Goal: Information Seeking & Learning: Learn about a topic

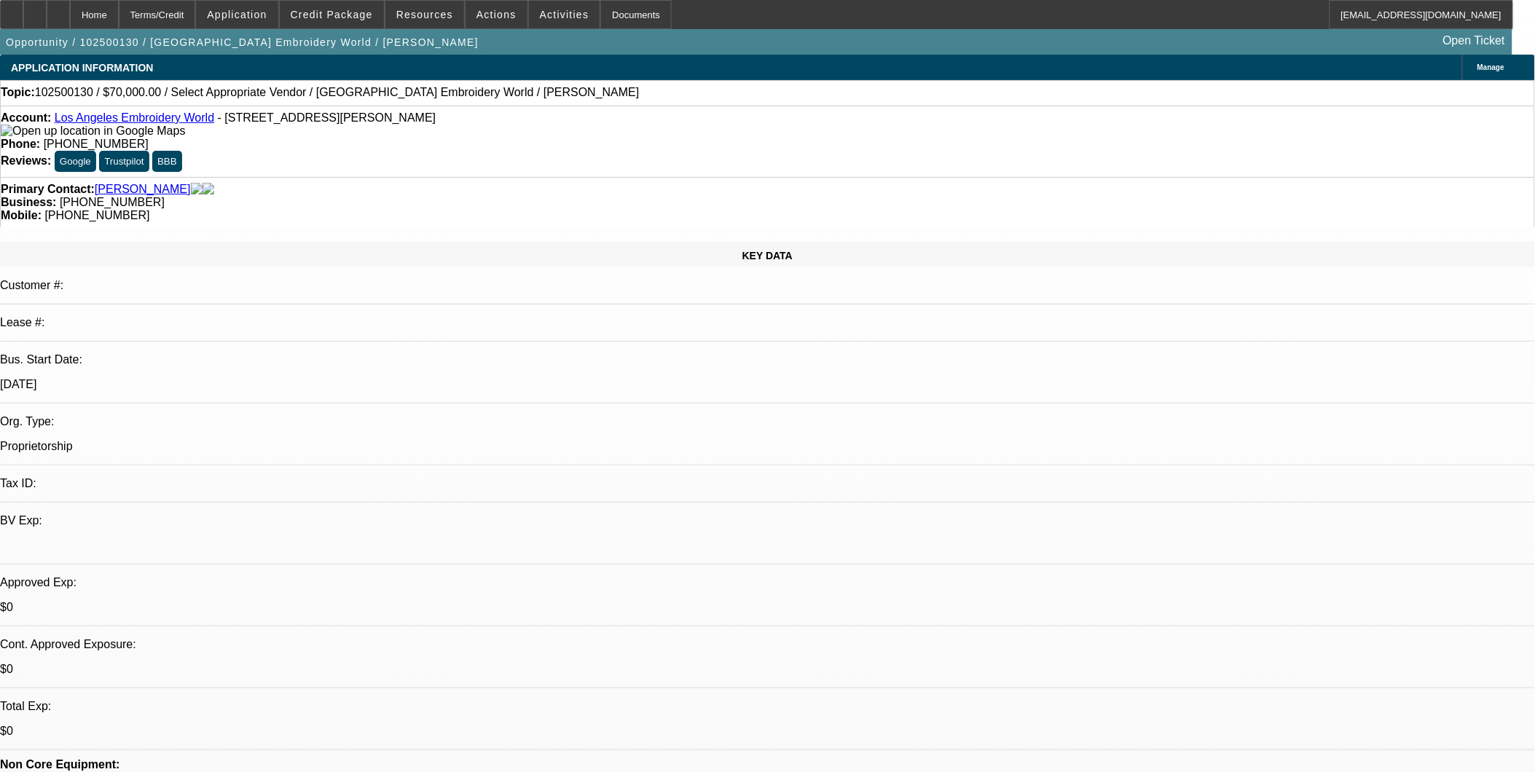
select select "0"
select select "2"
select select "0.1"
select select "1"
select select "2"
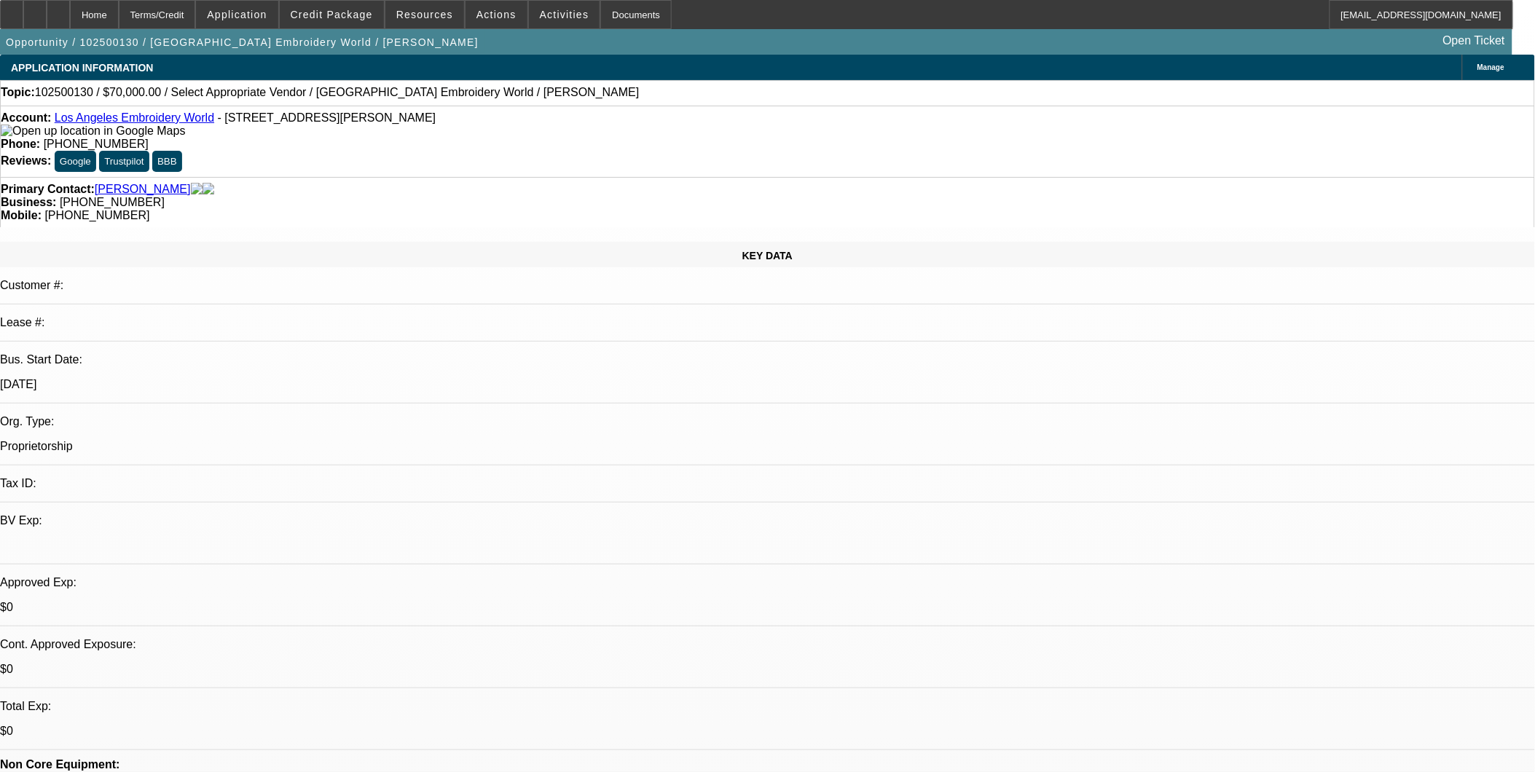
select select "4"
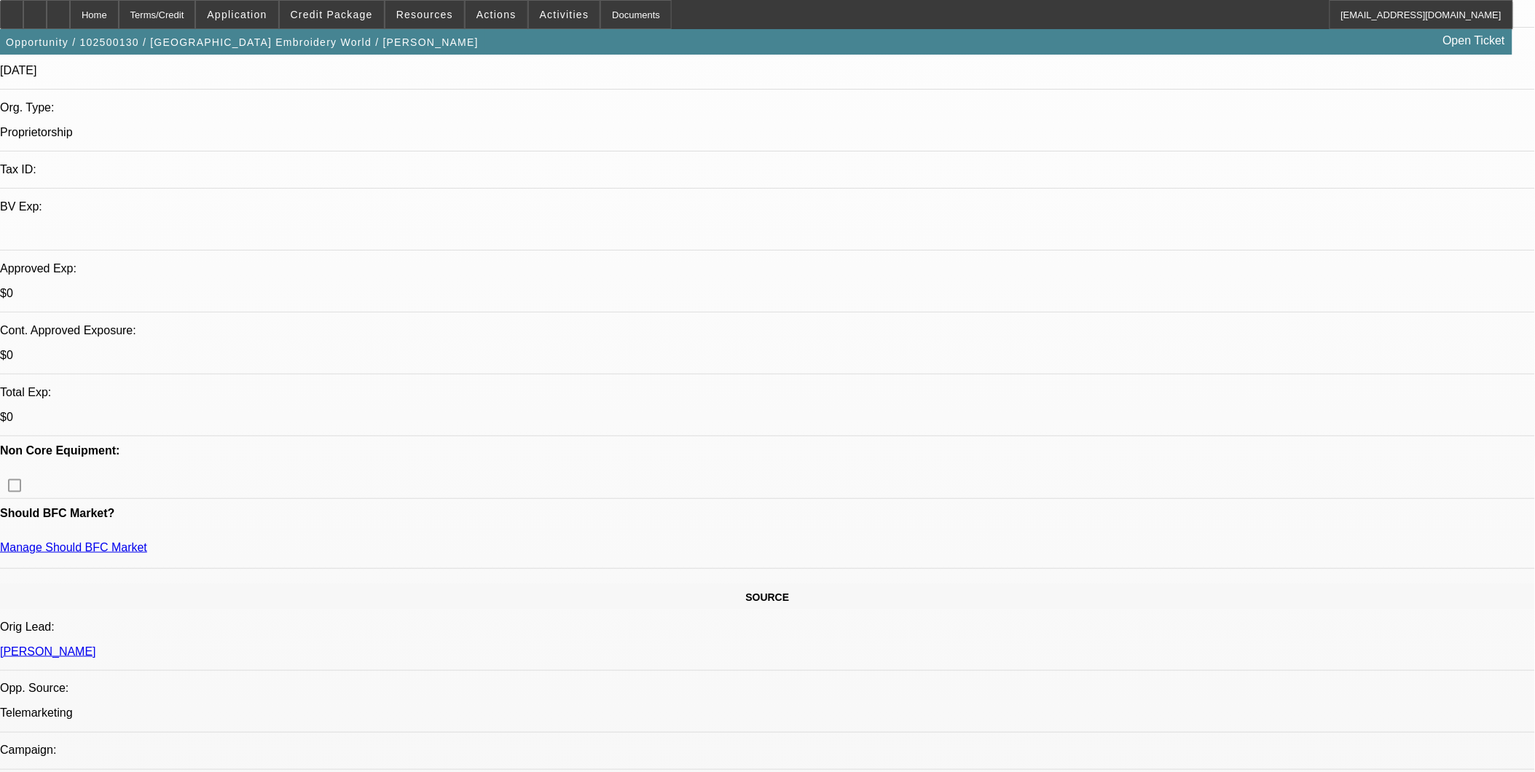
scroll to position [324, 0]
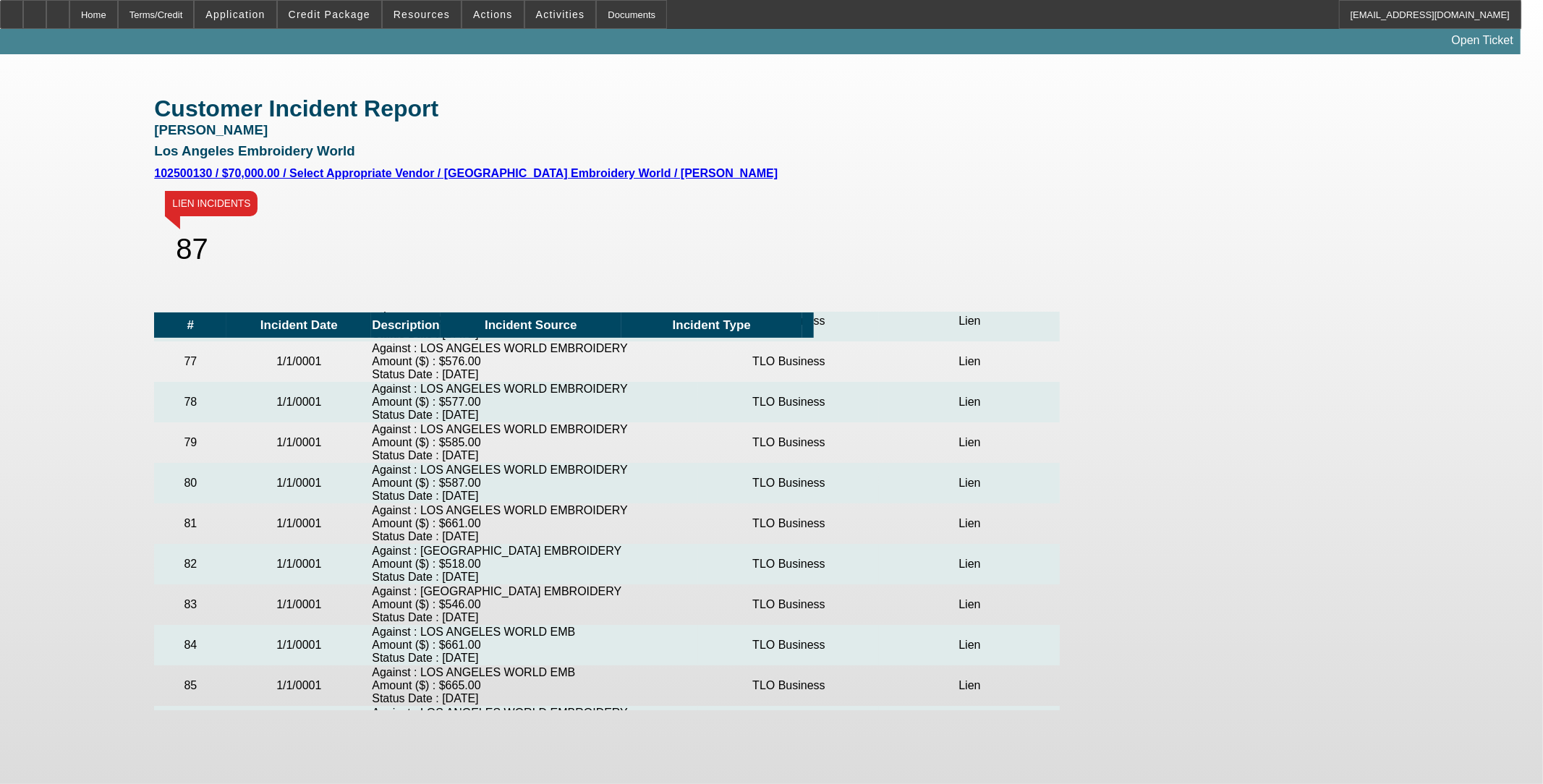
scroll to position [4521, 0]
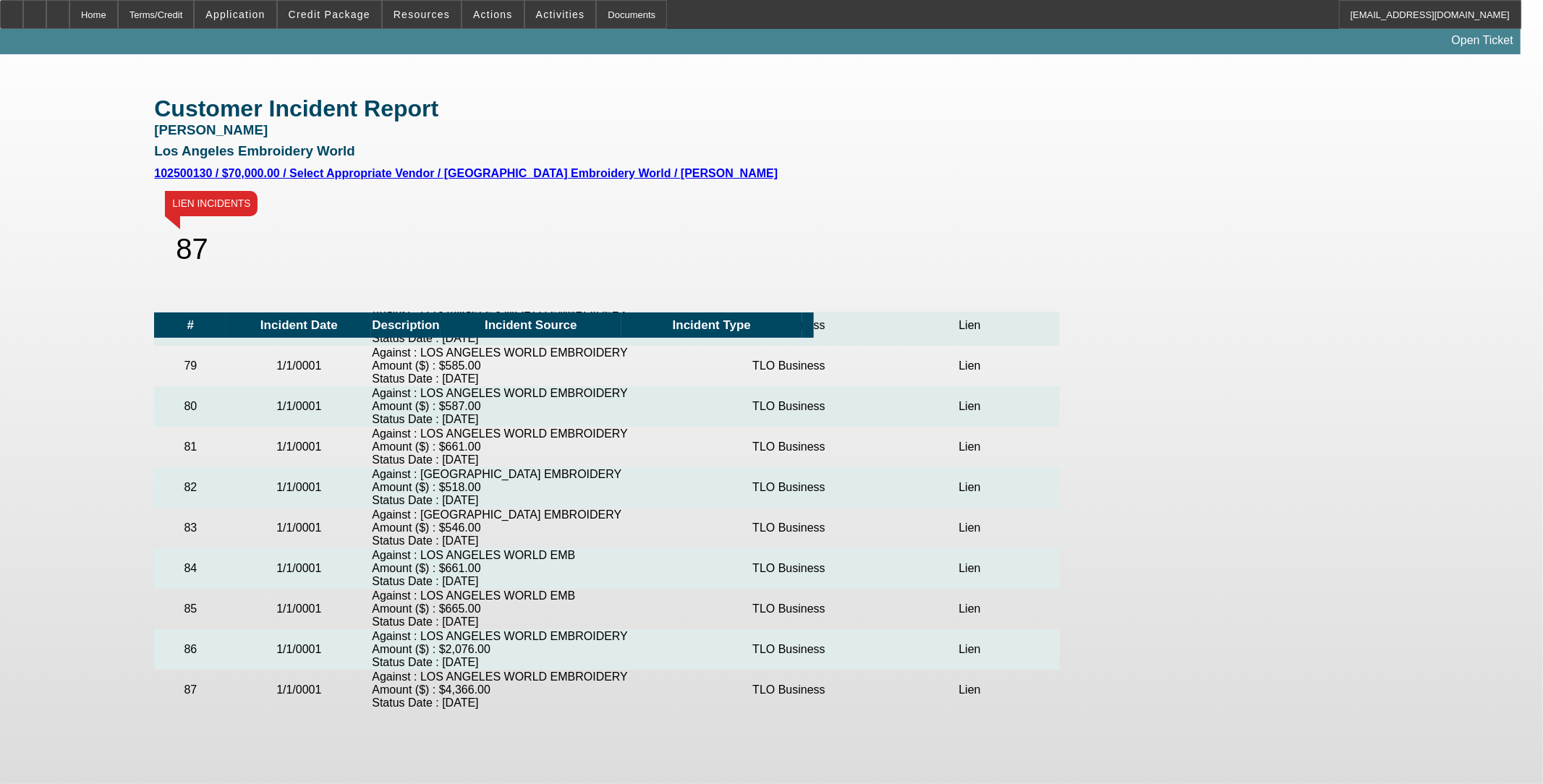
drag, startPoint x: 493, startPoint y: 572, endPoint x: 374, endPoint y: 441, distance: 177.0
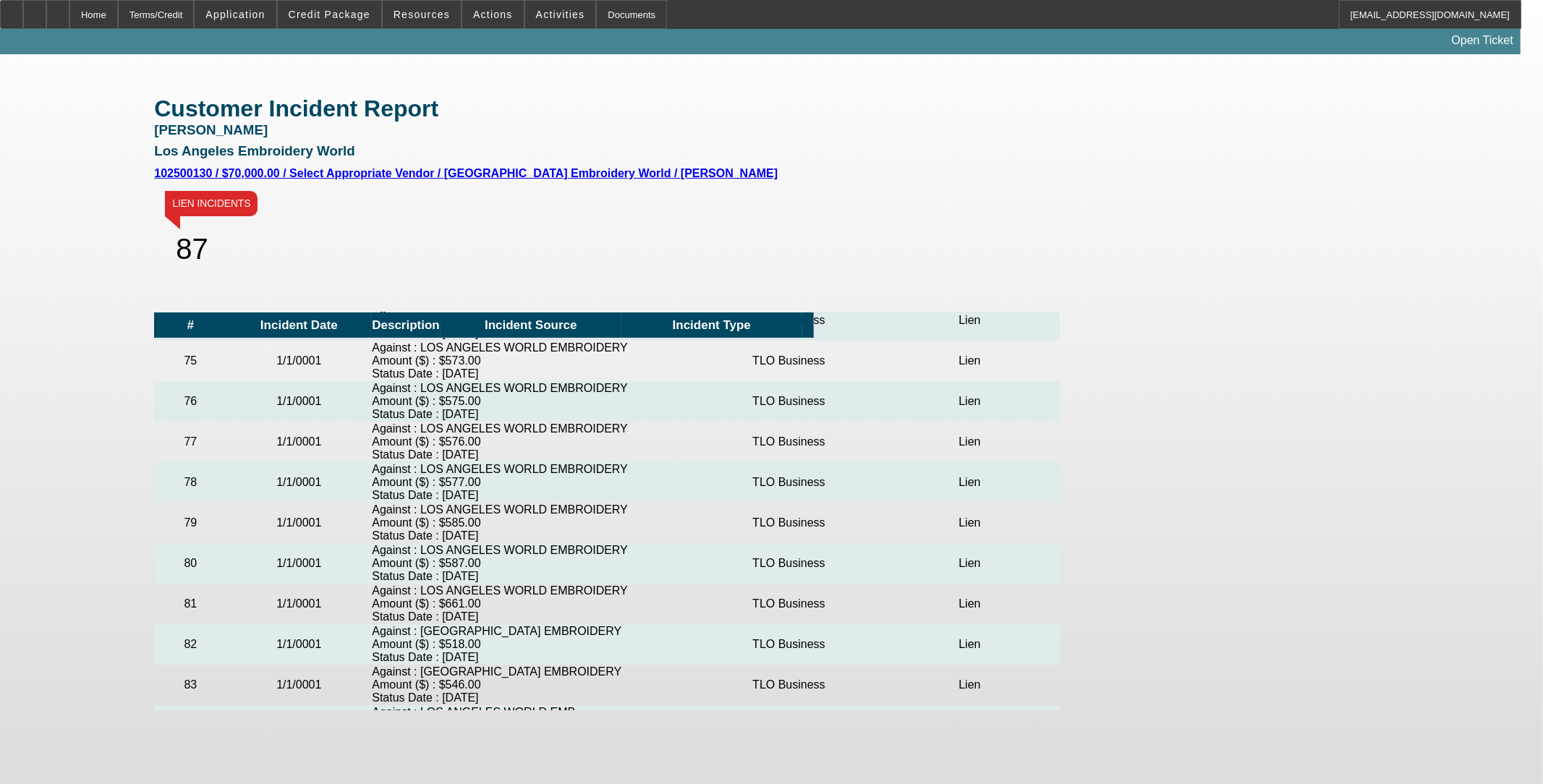
scroll to position [4281, 0]
drag, startPoint x: 500, startPoint y: 566, endPoint x: 399, endPoint y: 439, distance: 162.3
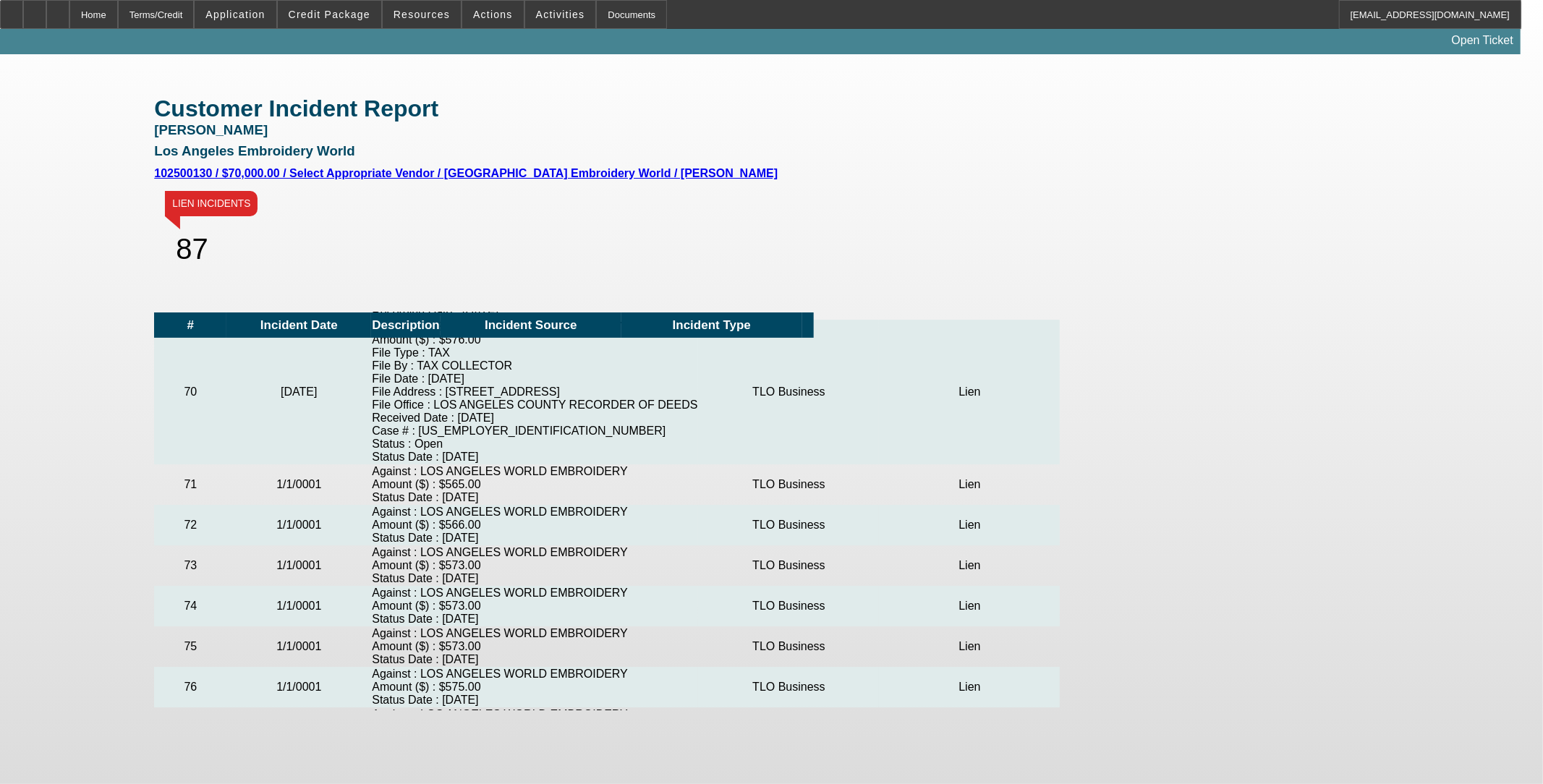
scroll to position [3960, 0]
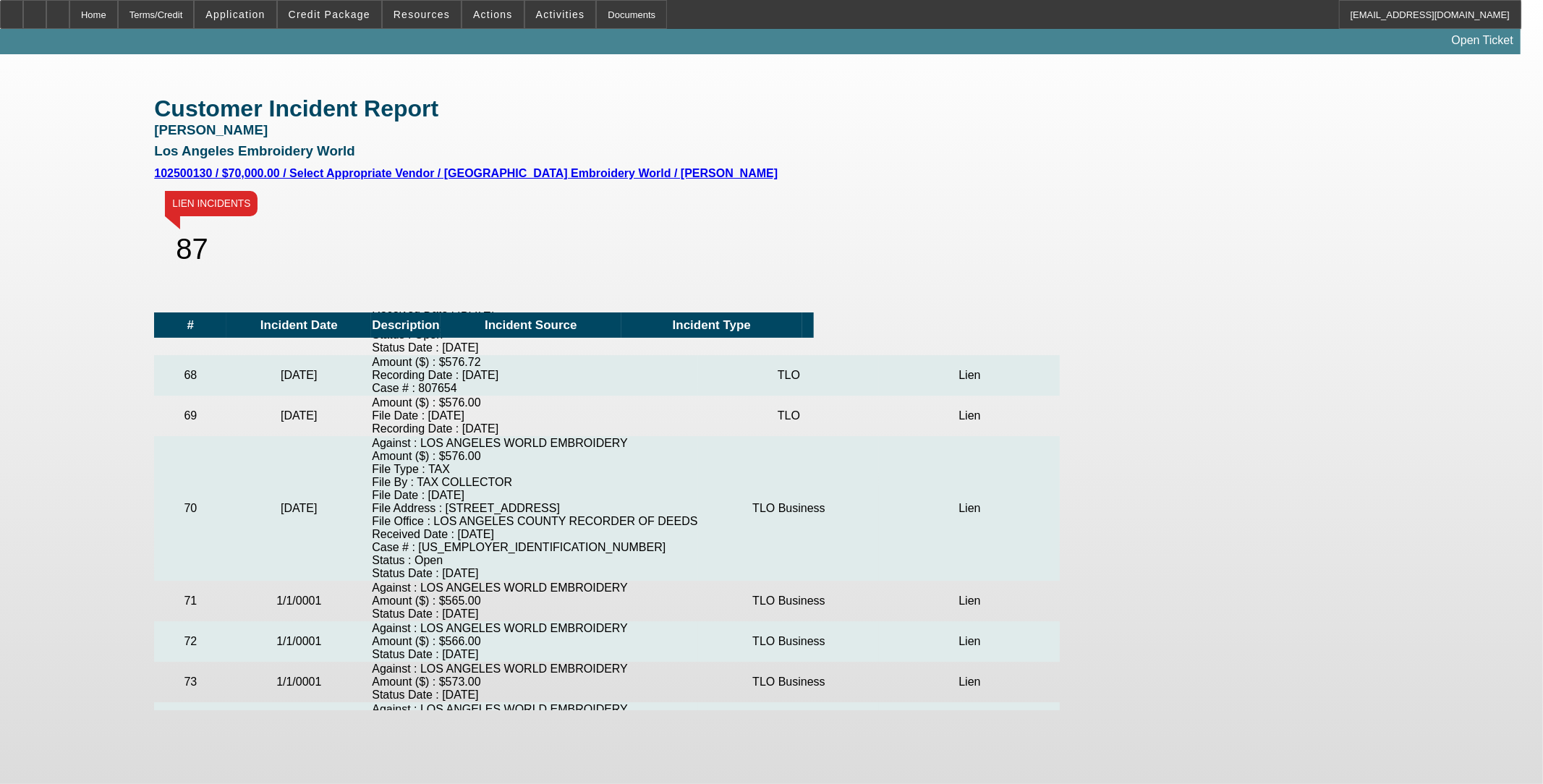
drag, startPoint x: 475, startPoint y: 526, endPoint x: 351, endPoint y: 403, distance: 174.7
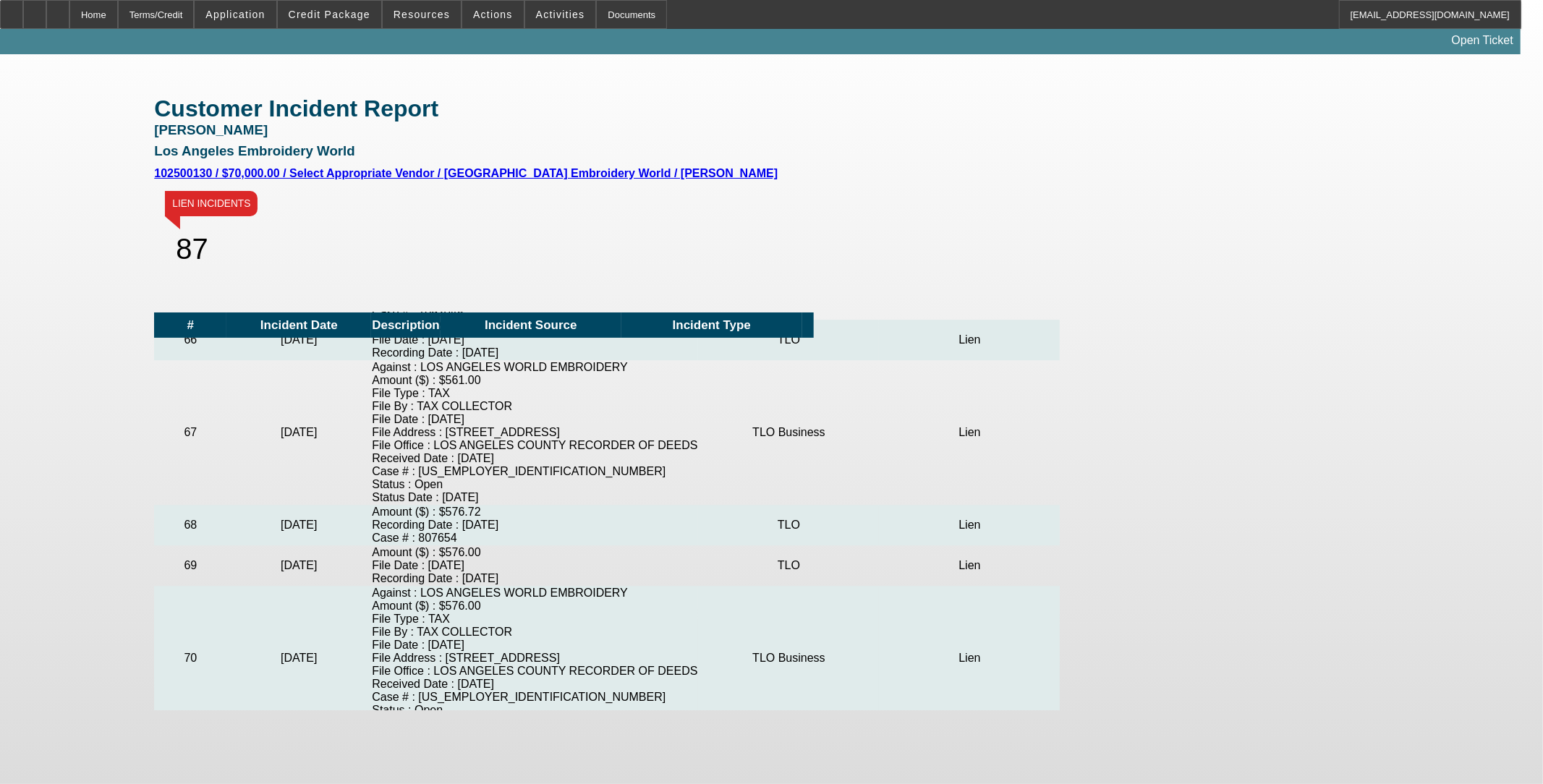
scroll to position [3719, 0]
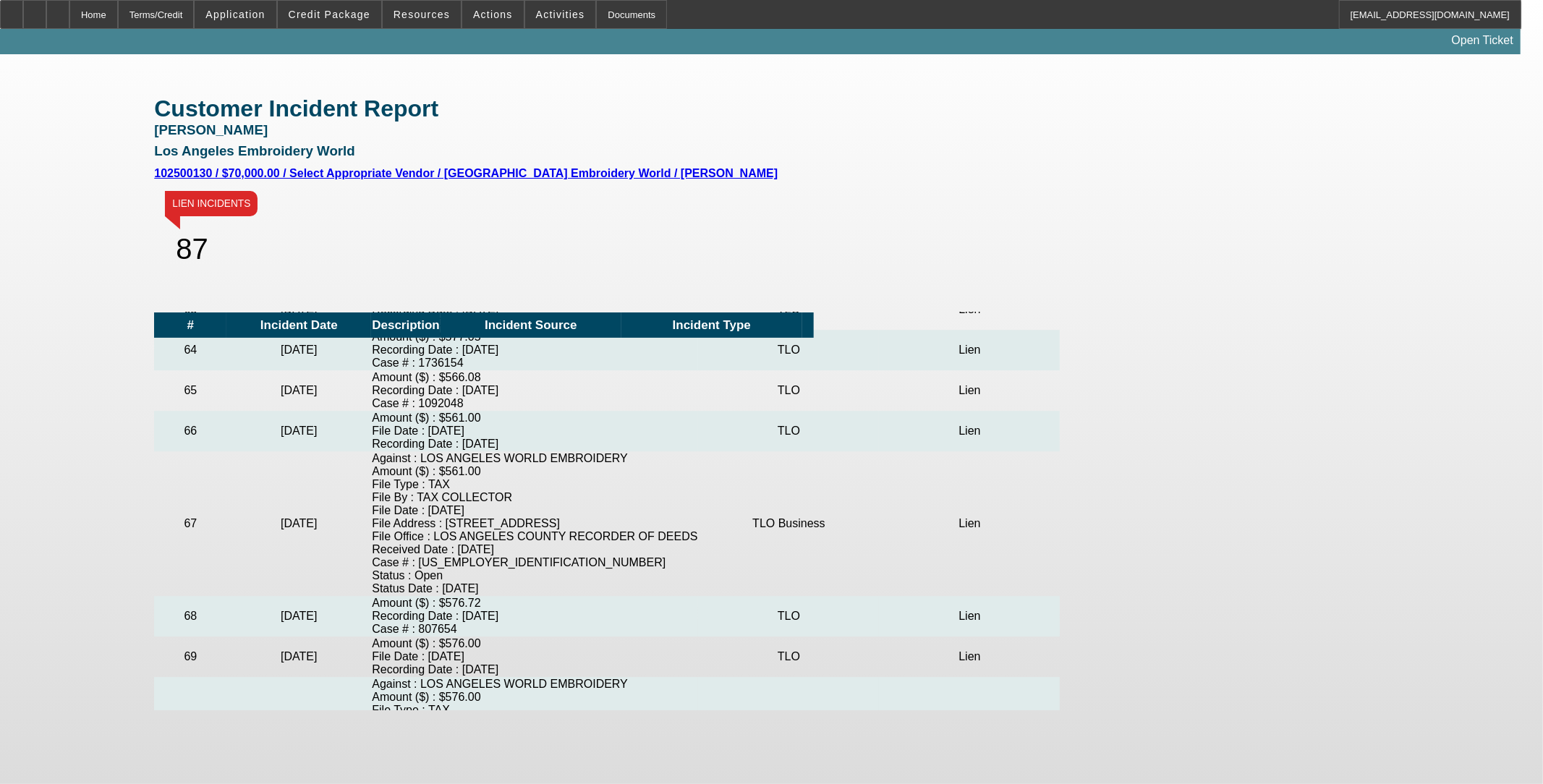
drag, startPoint x: 494, startPoint y: 516, endPoint x: 387, endPoint y: 407, distance: 152.7
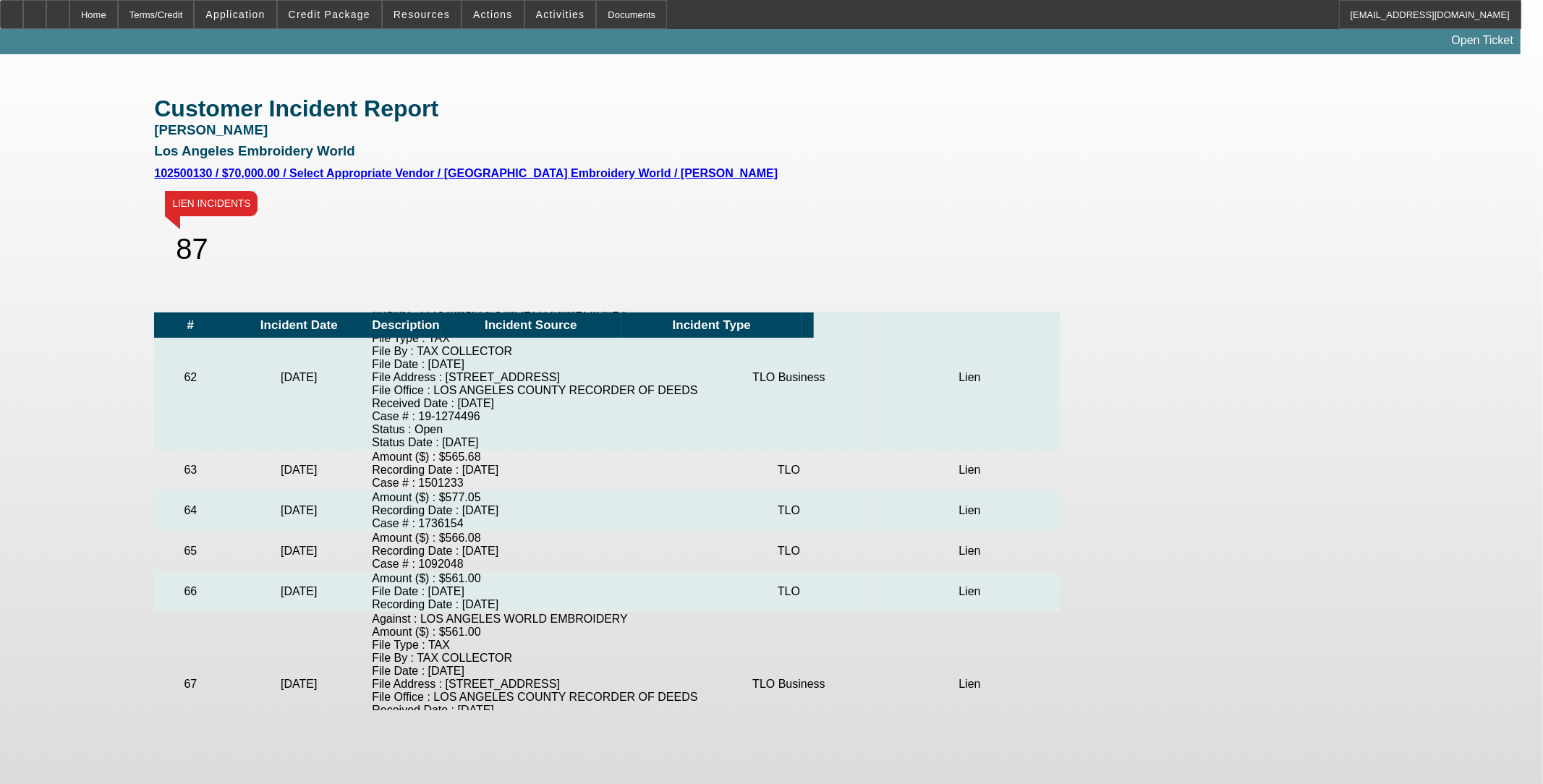
scroll to position [3476, 0]
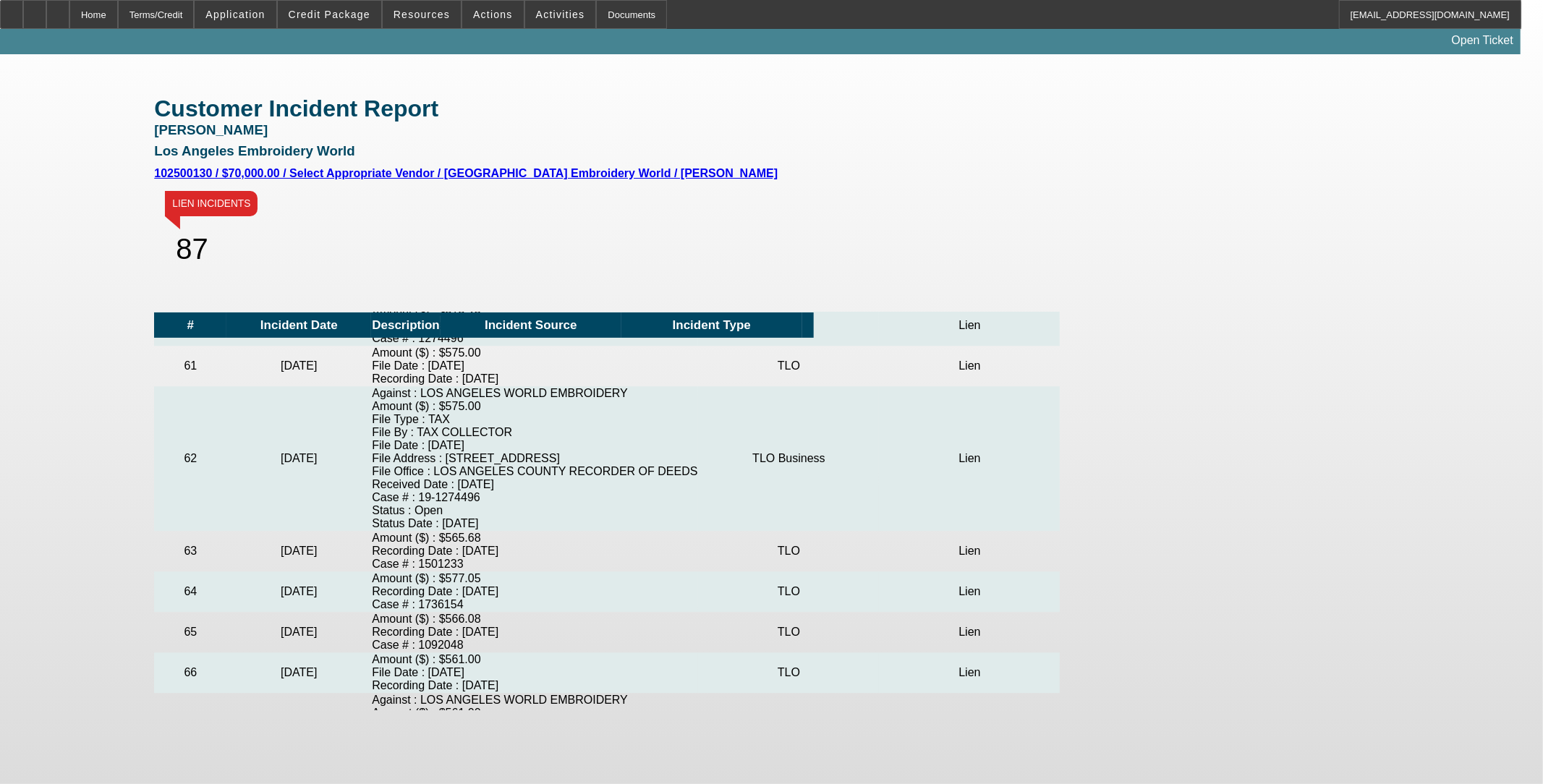
drag, startPoint x: 439, startPoint y: 514, endPoint x: 372, endPoint y: 369, distance: 159.7
click at [698, 174] on td "Amount ($) : $573.00 File Date : 11/28/2018 Recording Date : 11/28/2018" at bounding box center [534, 153] width 327 height 41
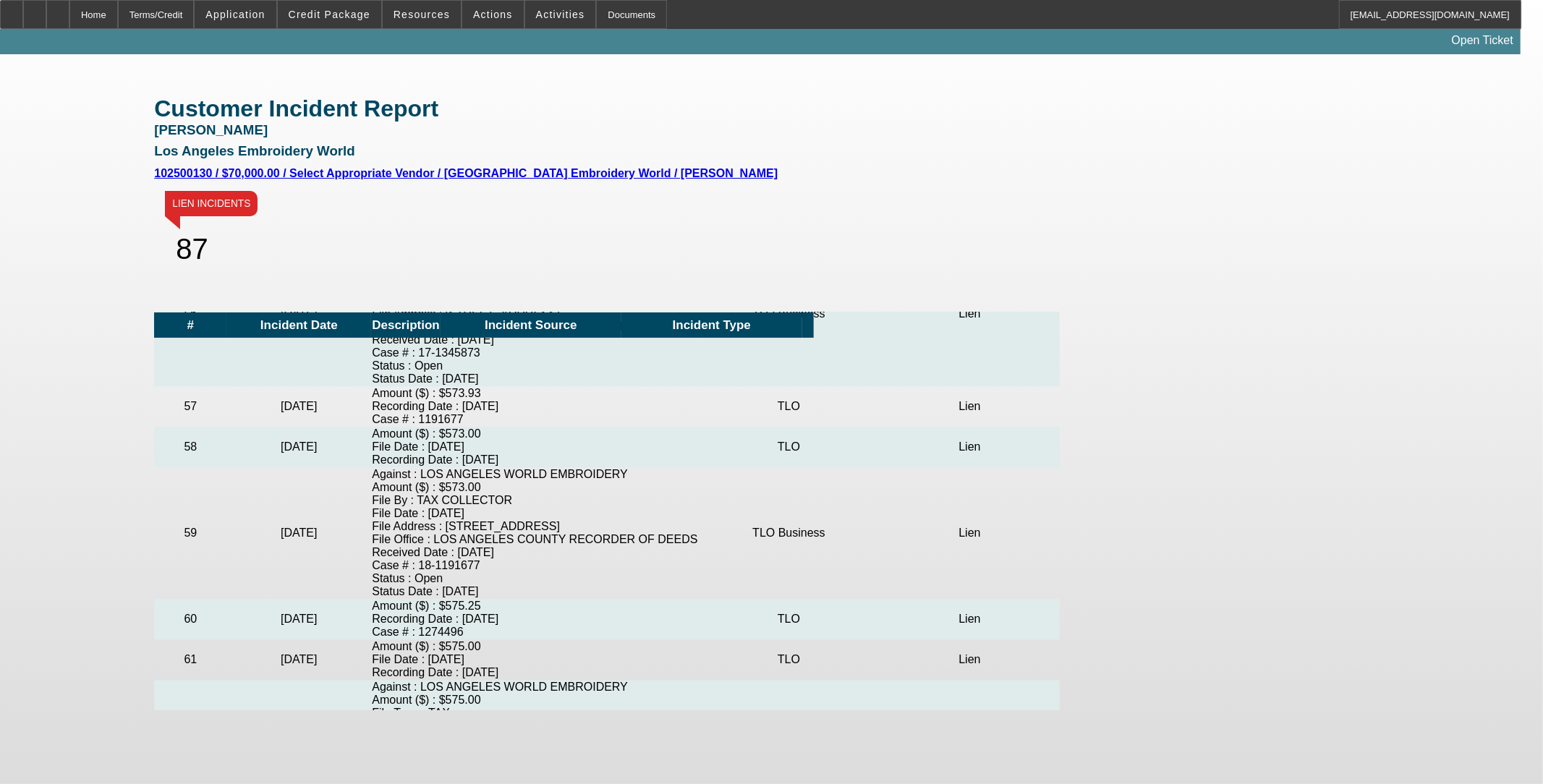
scroll to position [3156, 0]
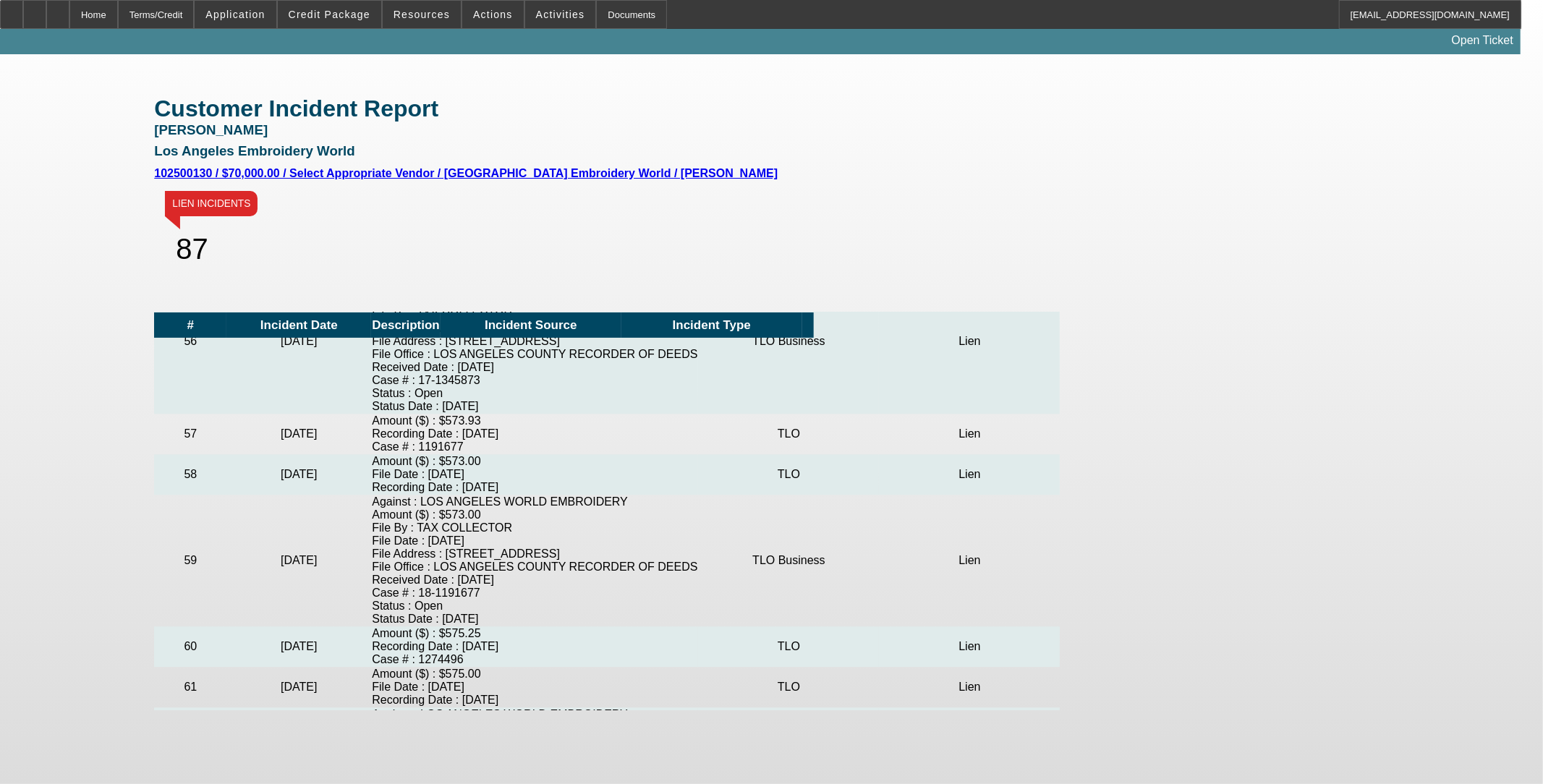
drag, startPoint x: 485, startPoint y: 588, endPoint x: 356, endPoint y: 462, distance: 180.3
click at [356, 188] on tr "53 12/5/2016 Against : LOS ANGELES WORLD EMBROIDERY Amount ($) : $573.00 File T…" at bounding box center [607, 116] width 906 height 145
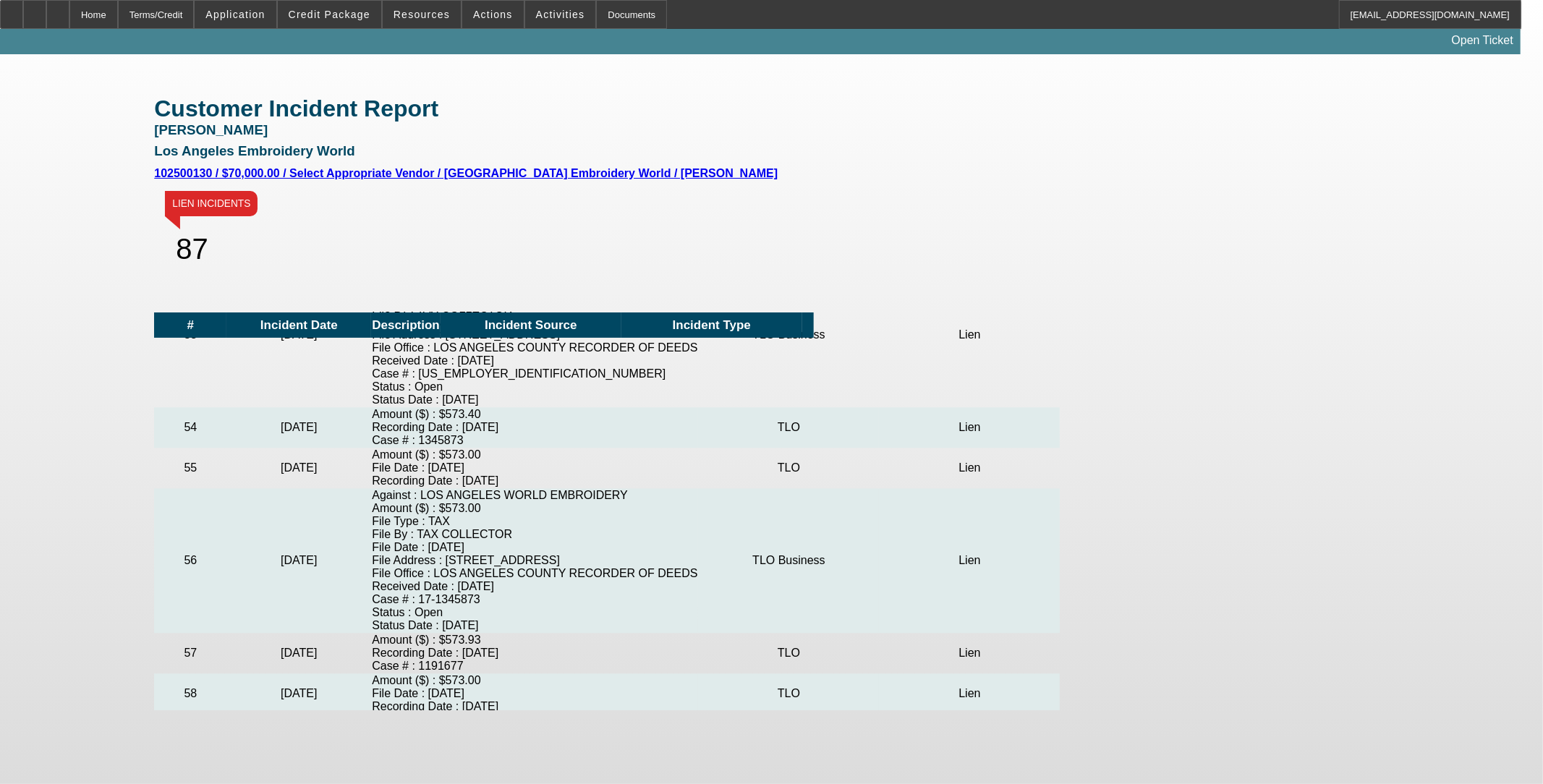
scroll to position [2915, 0]
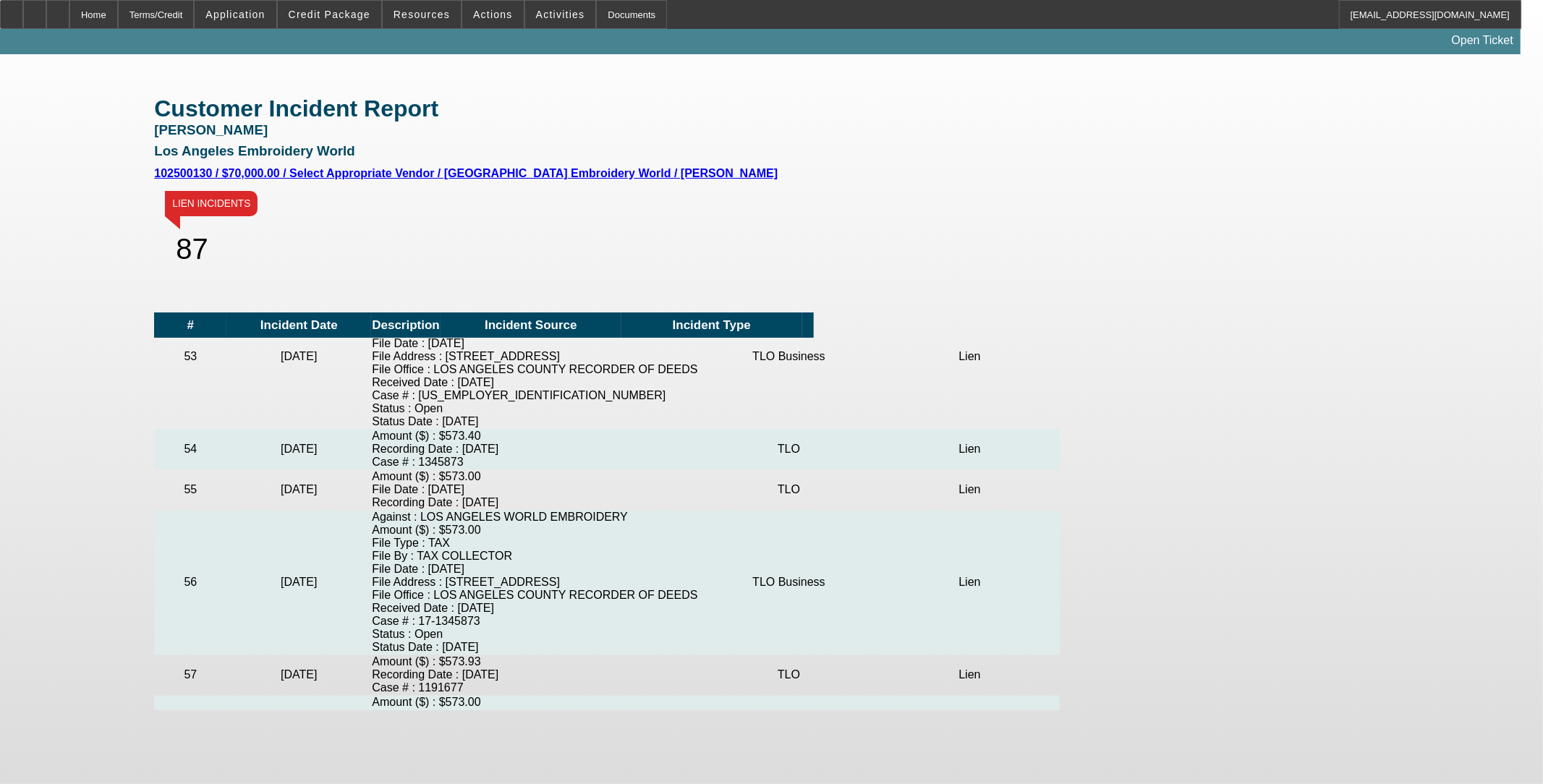
drag, startPoint x: 492, startPoint y: 566, endPoint x: 360, endPoint y: 465, distance: 166.2
click at [360, 203] on tr "50 12/28/2015 Against : LOS ANGELES WORLD EMBROIDERY Amount ($) : $585.00 File …" at bounding box center [607, 131] width 906 height 145
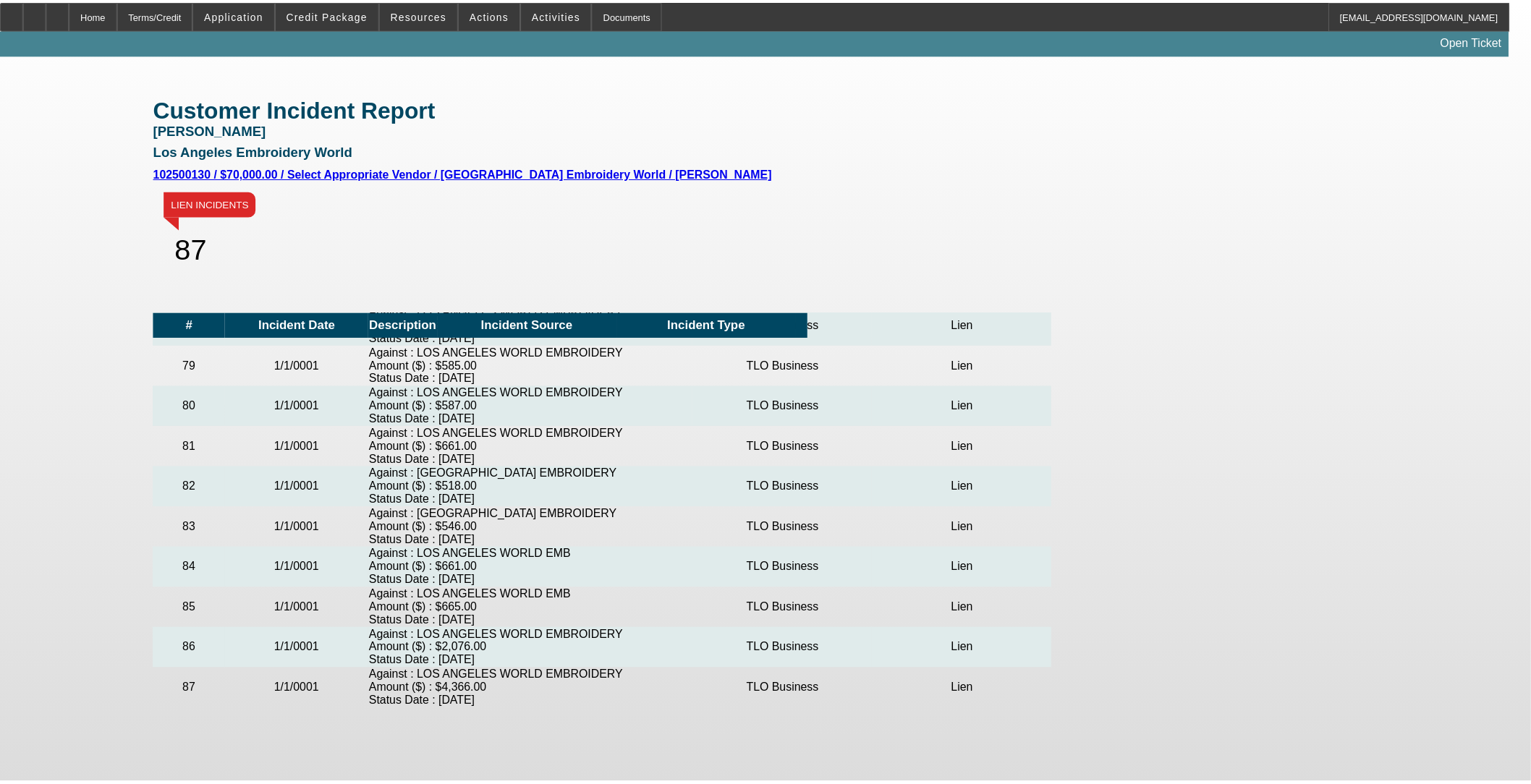
scroll to position [5245, 0]
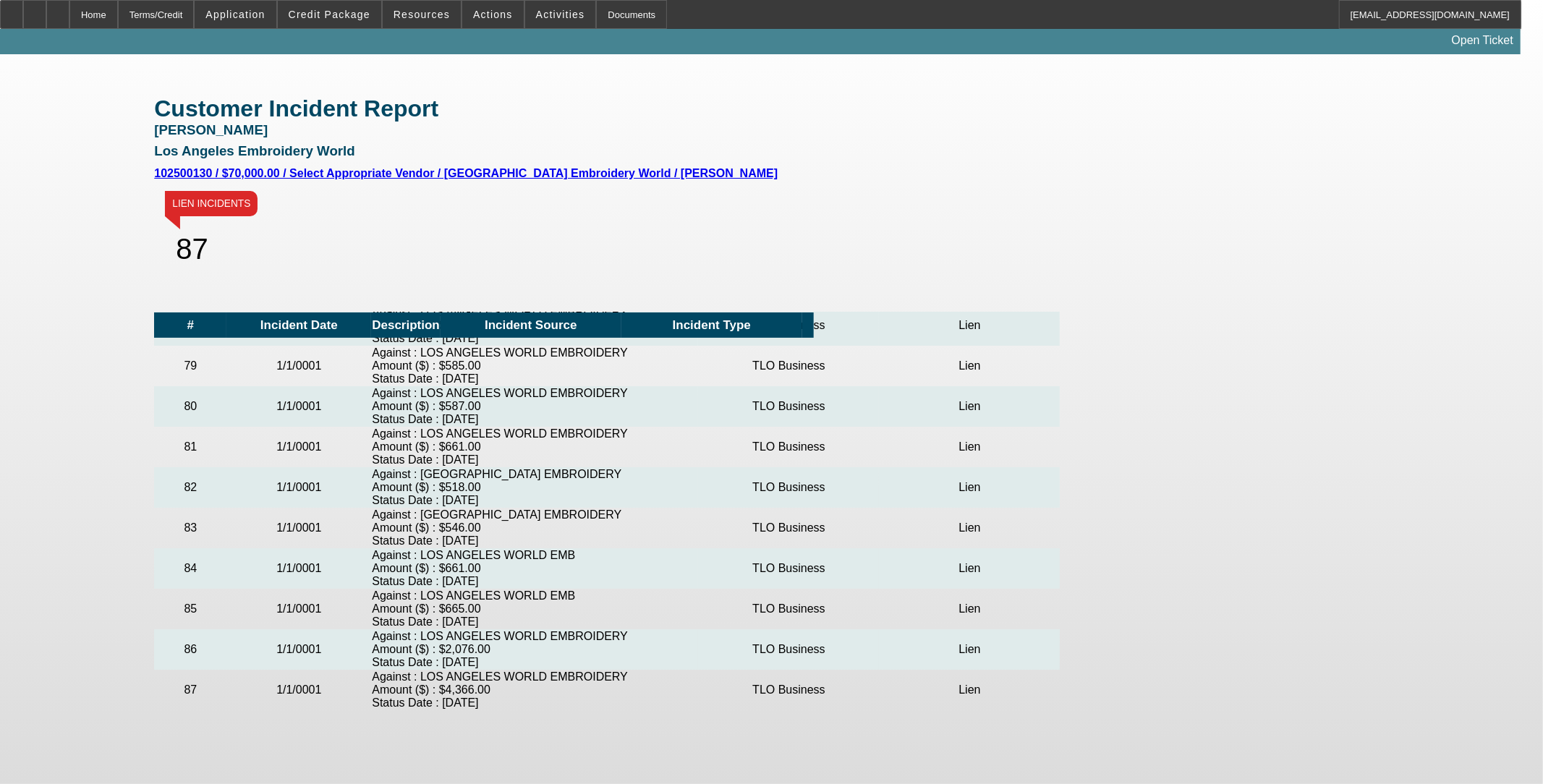
drag, startPoint x: 356, startPoint y: 691, endPoint x: 351, endPoint y: 700, distance: 10.3
click at [354, 693] on body "Home Terms/Credit Application Credit Package Resources Actions Activities Docum…" at bounding box center [772, 392] width 1543 height 784
click at [864, 124] on div "Customer Incident Report William Gamero Los Angeles Embroidery World 102500130 …" at bounding box center [771, 141] width 1234 height 75
click at [118, 4] on div "Home" at bounding box center [93, 14] width 49 height 29
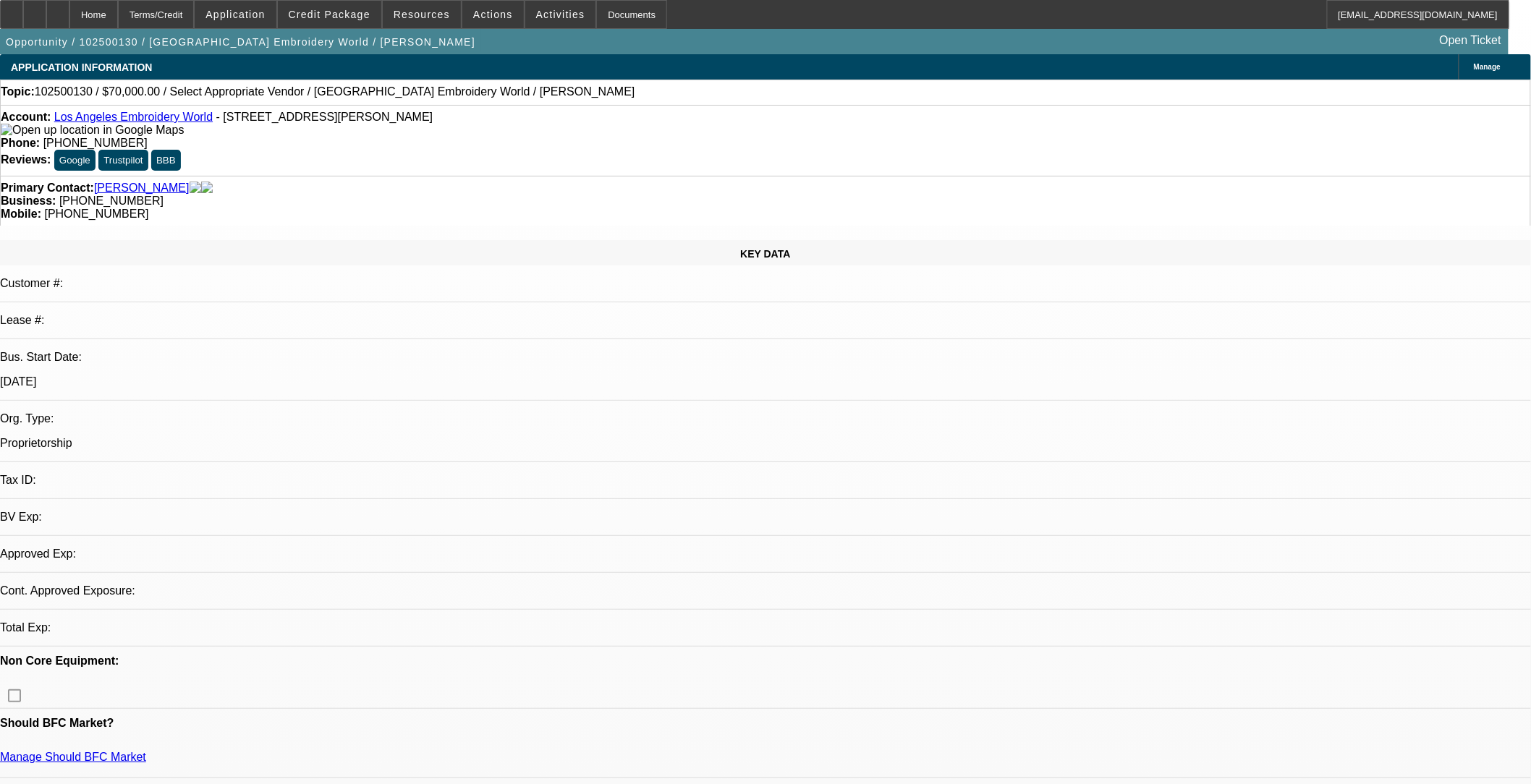
select select "0"
select select "2"
select select "0.1"
select select "1"
select select "2"
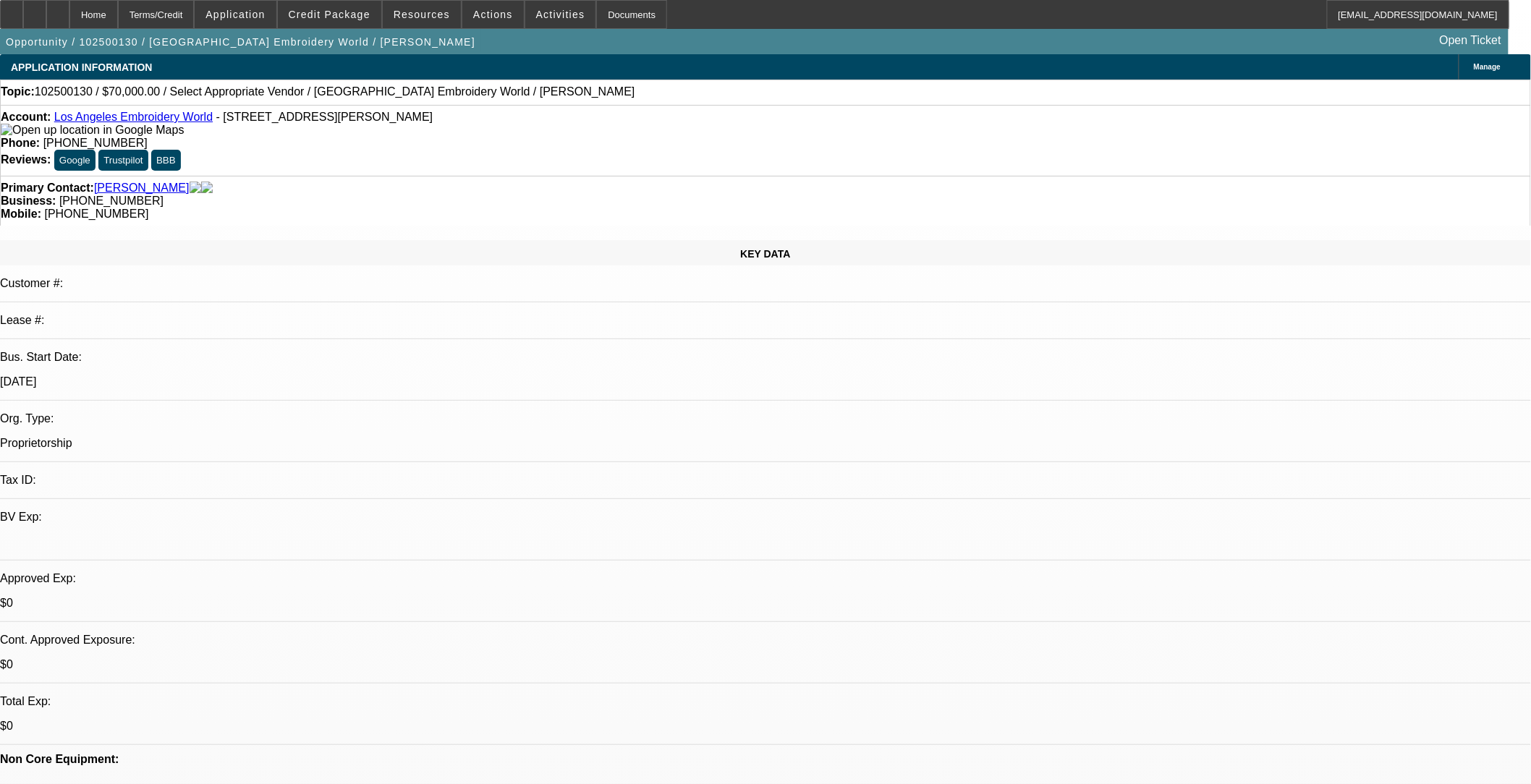
select select "4"
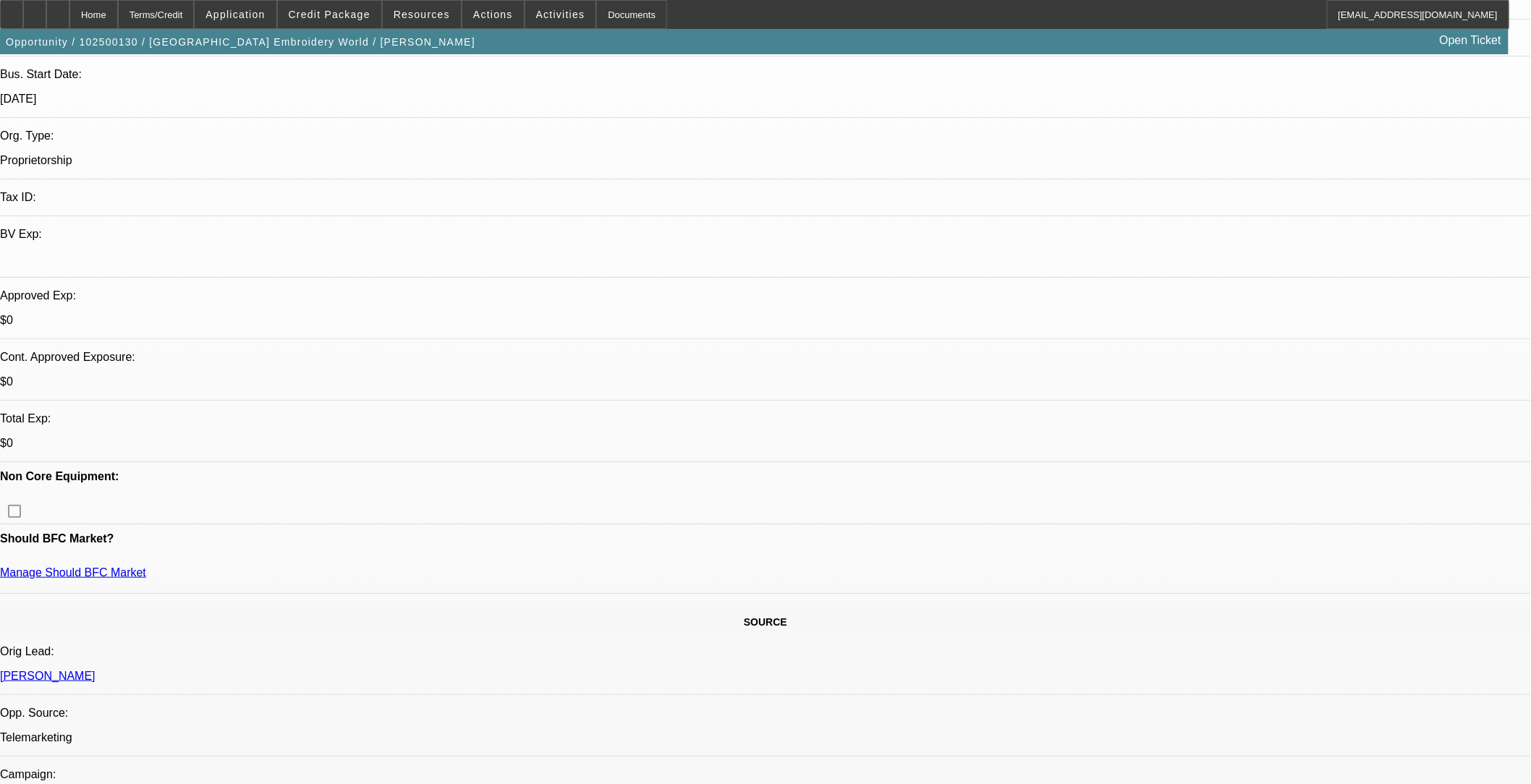
scroll to position [322, 0]
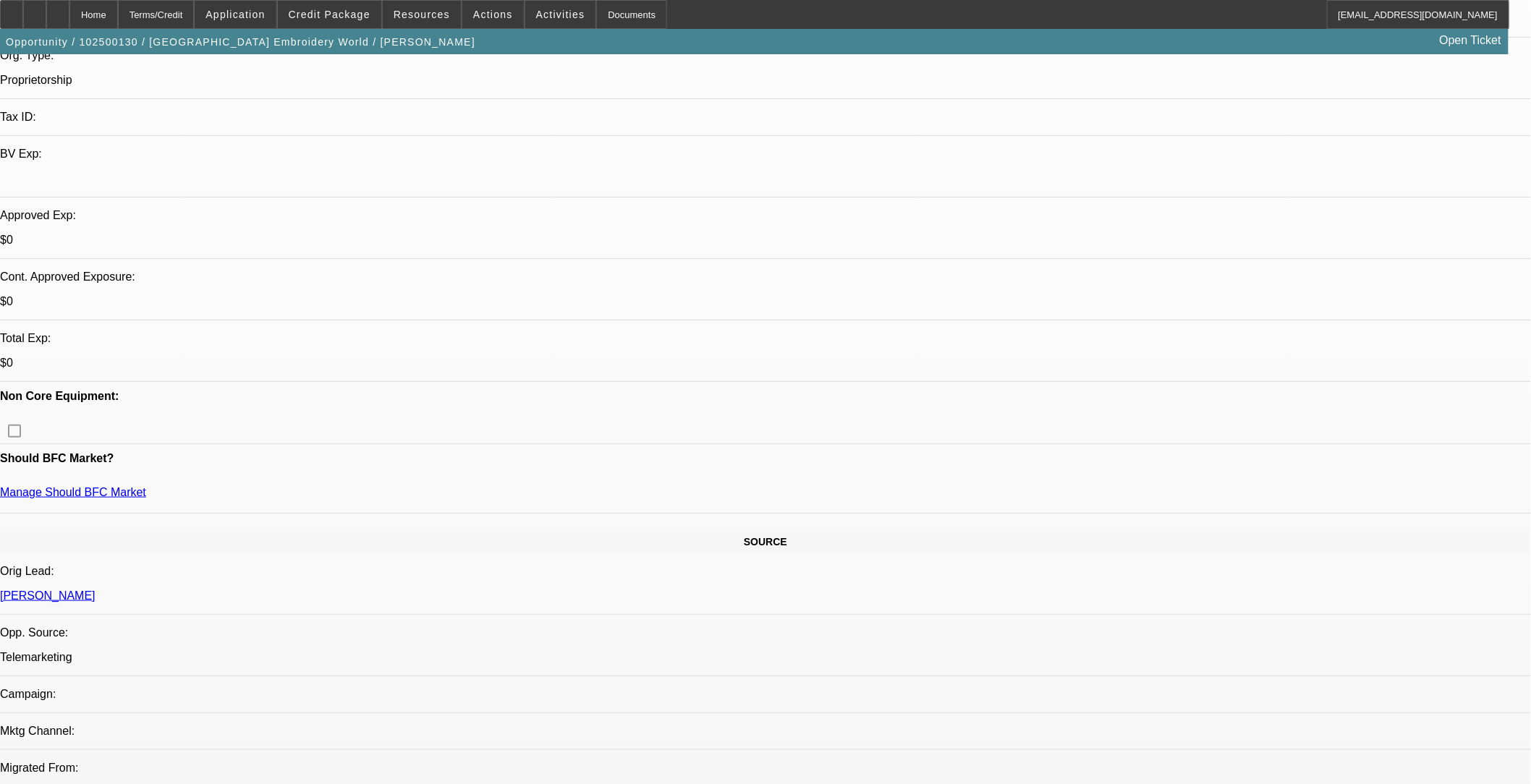
scroll to position [401, 0]
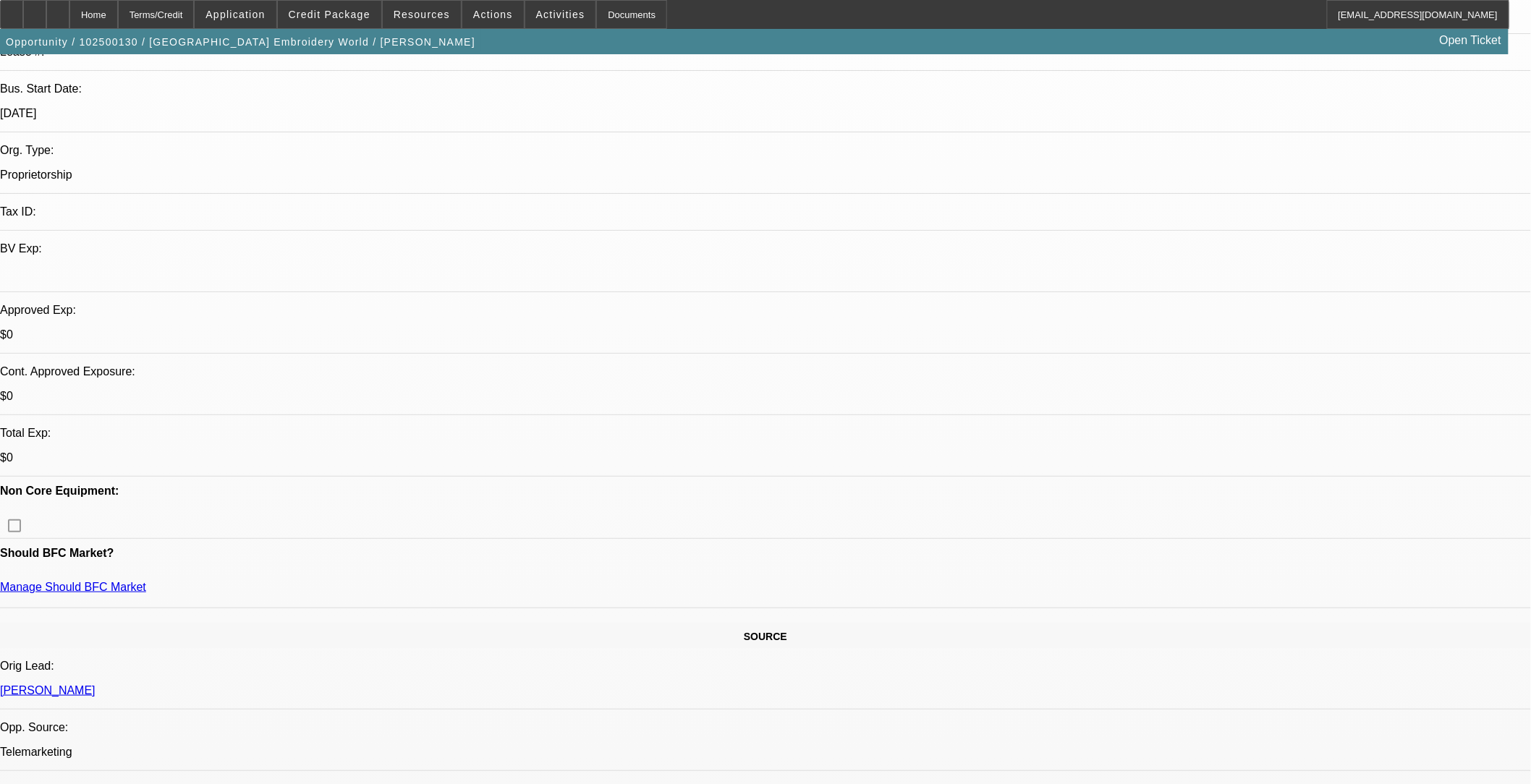
scroll to position [241, 0]
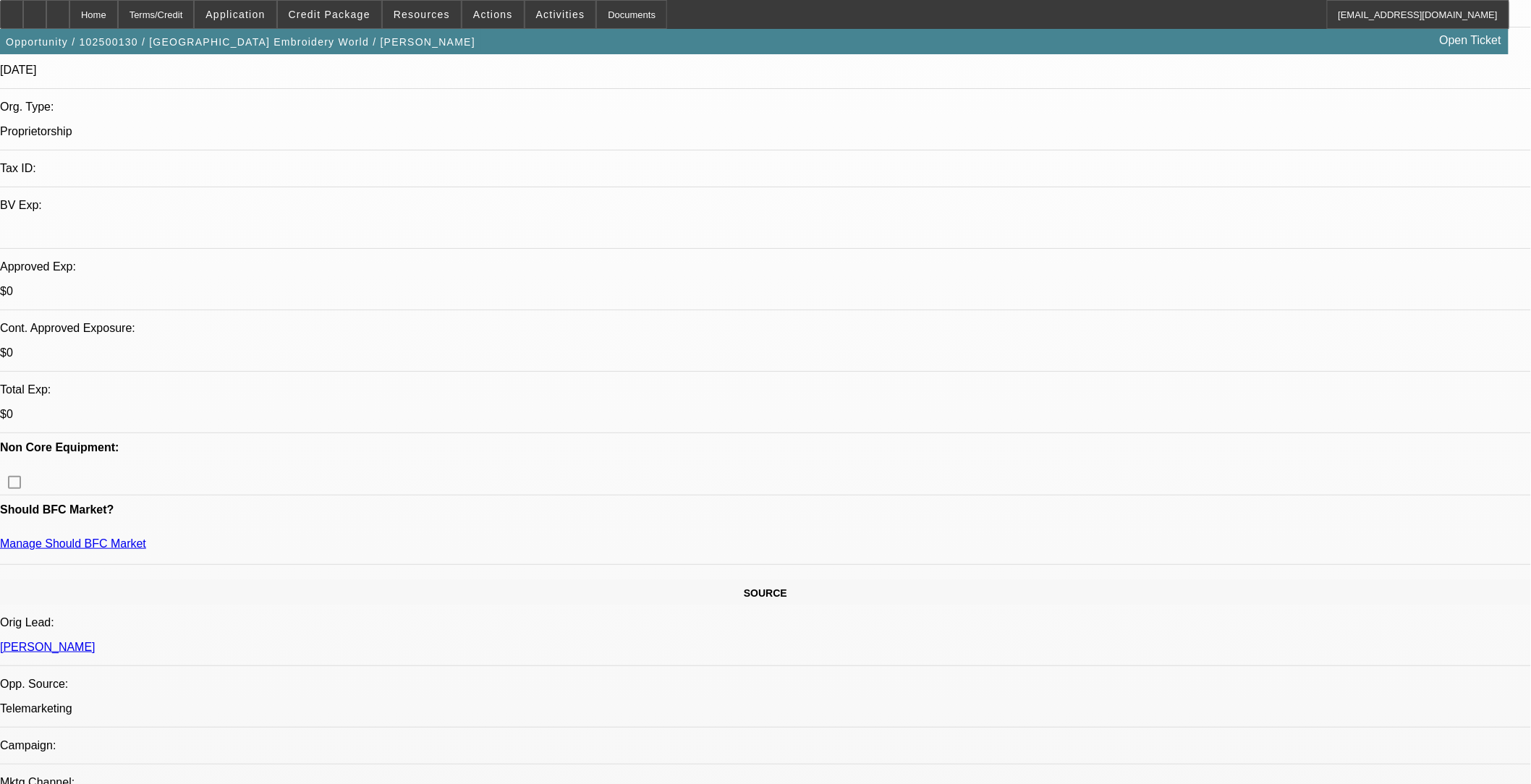
scroll to position [322, 0]
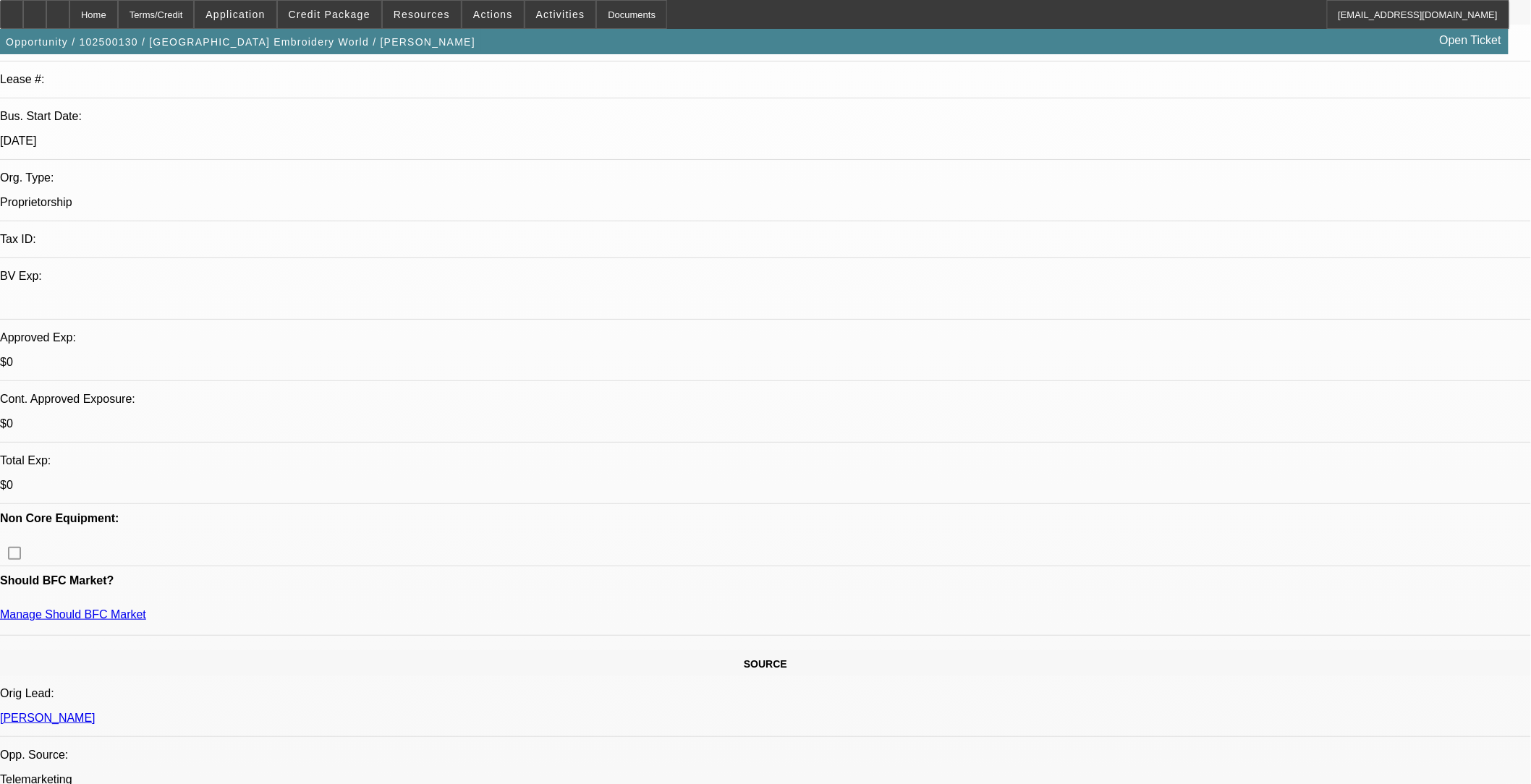
scroll to position [0, 0]
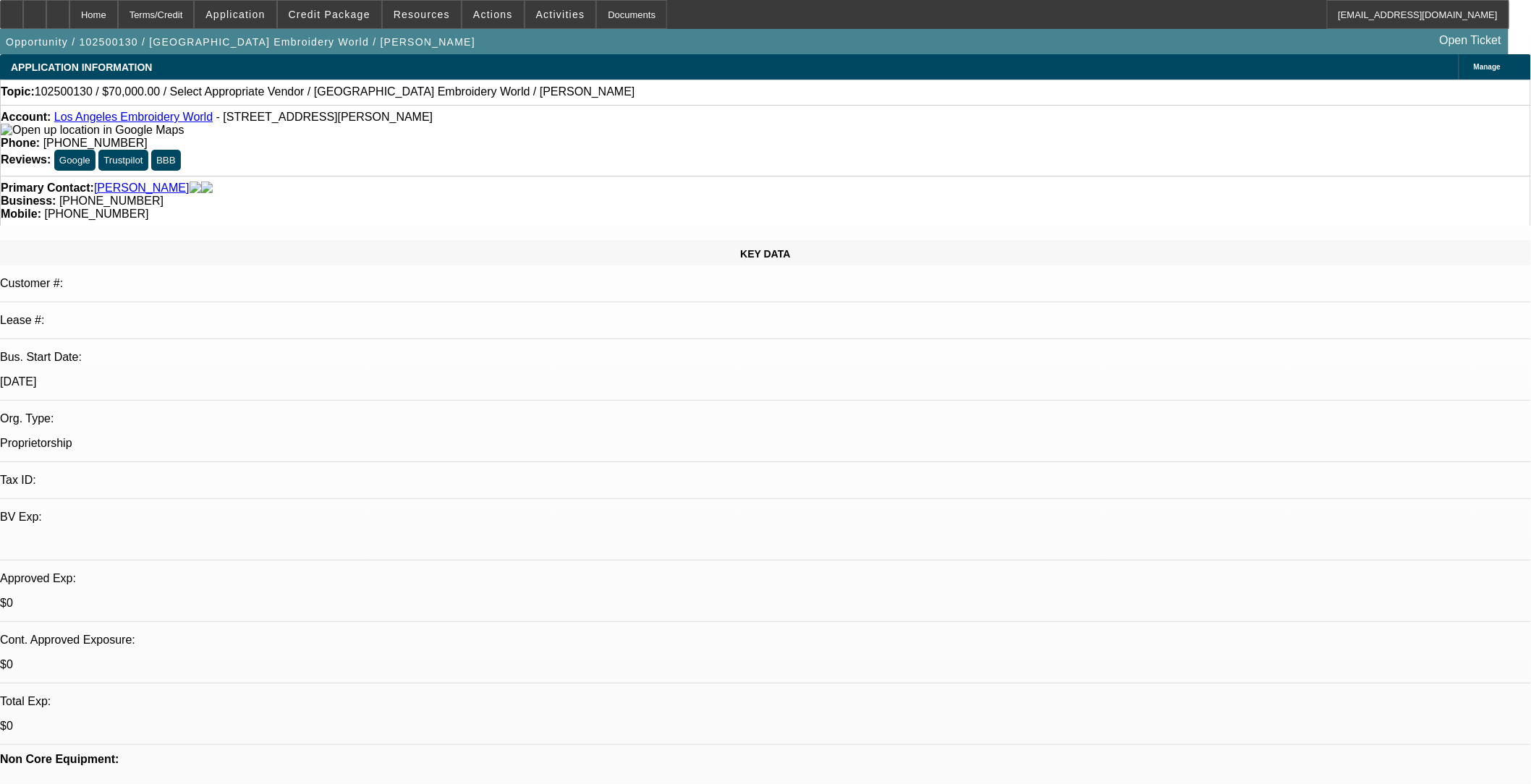
drag, startPoint x: 1108, startPoint y: 295, endPoint x: 1321, endPoint y: 309, distance: 213.5
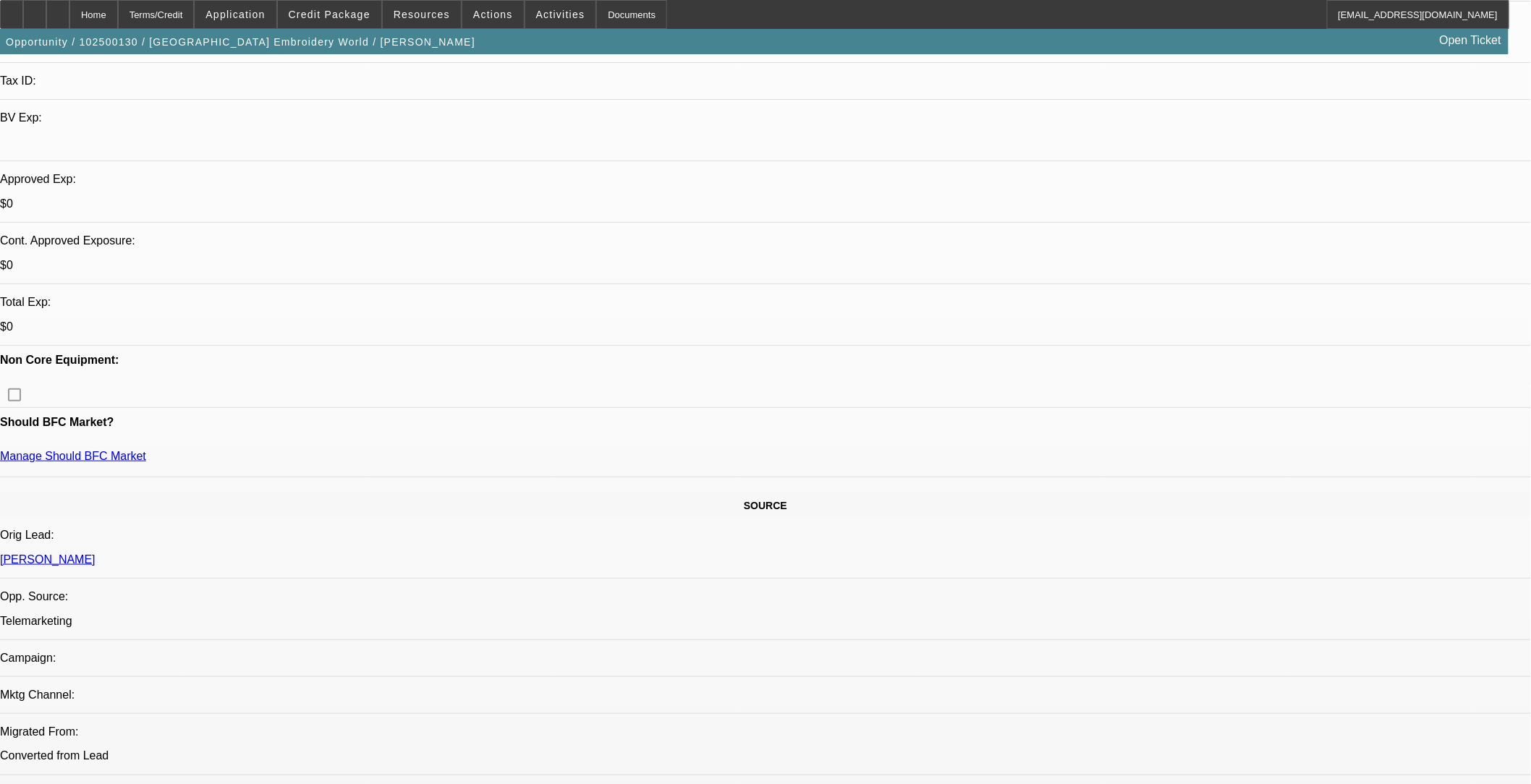
scroll to position [401, 0]
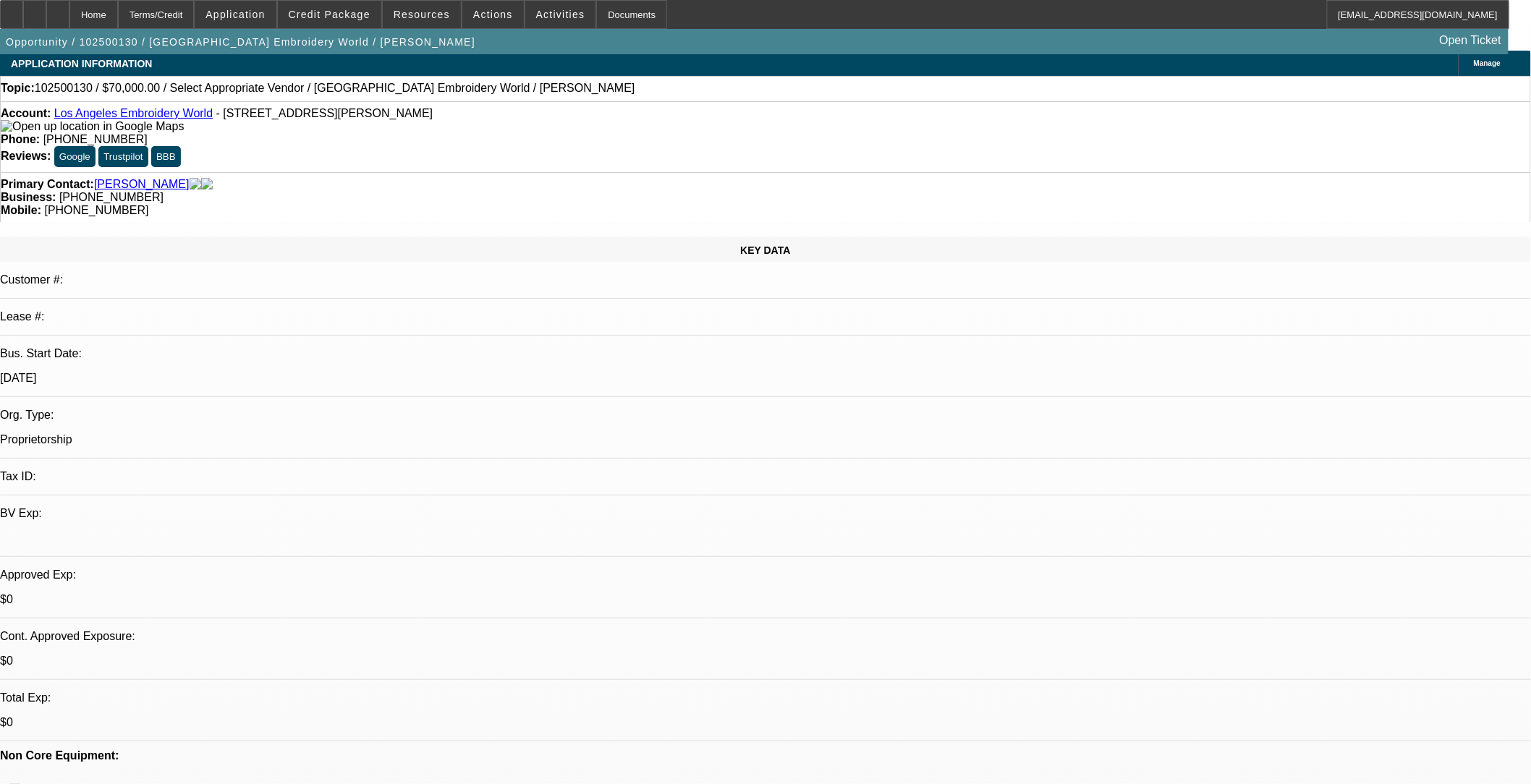
scroll to position [0, 0]
